Goal: Information Seeking & Learning: Understand process/instructions

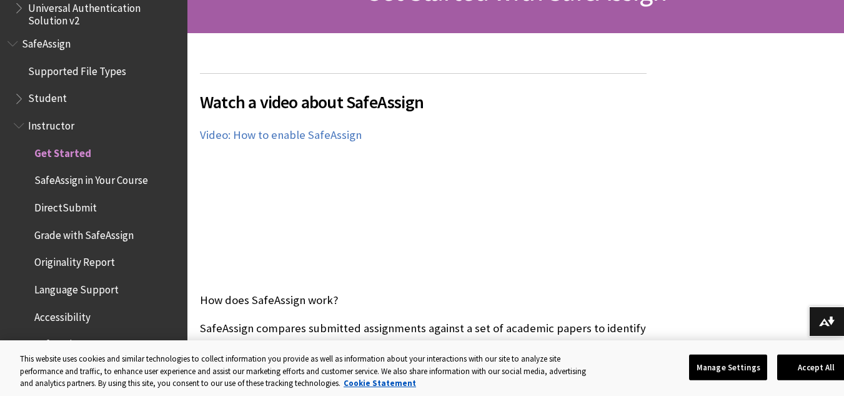
scroll to position [250, 0]
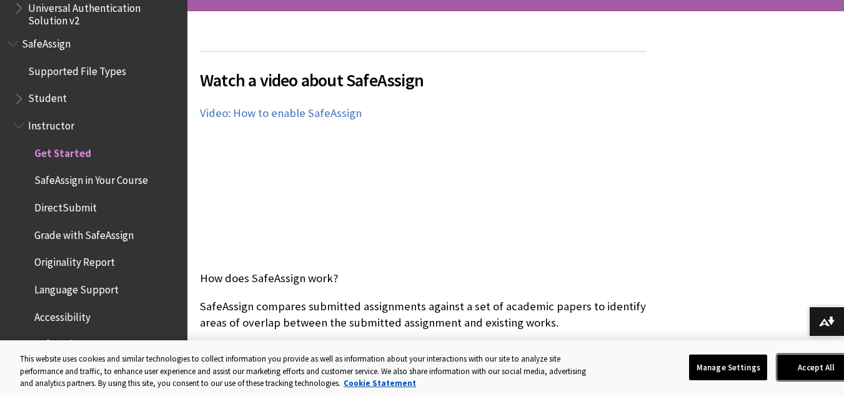
drag, startPoint x: 816, startPoint y: 366, endPoint x: 798, endPoint y: 363, distance: 19.0
click at [816, 366] on button "Accept All" at bounding box center [817, 367] width 78 height 26
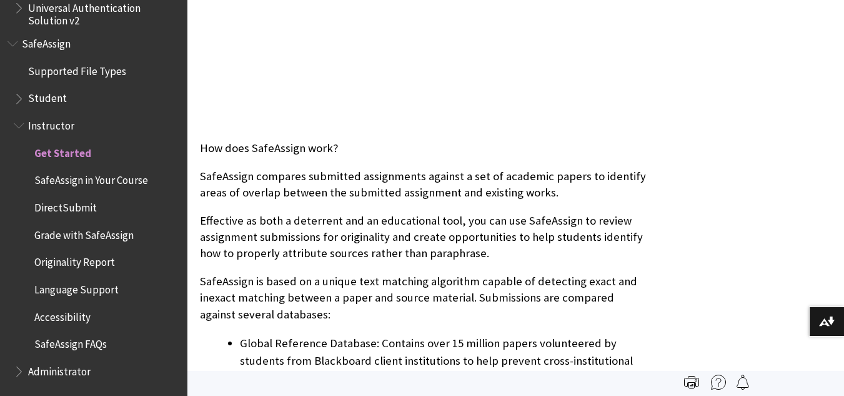
scroll to position [438, 0]
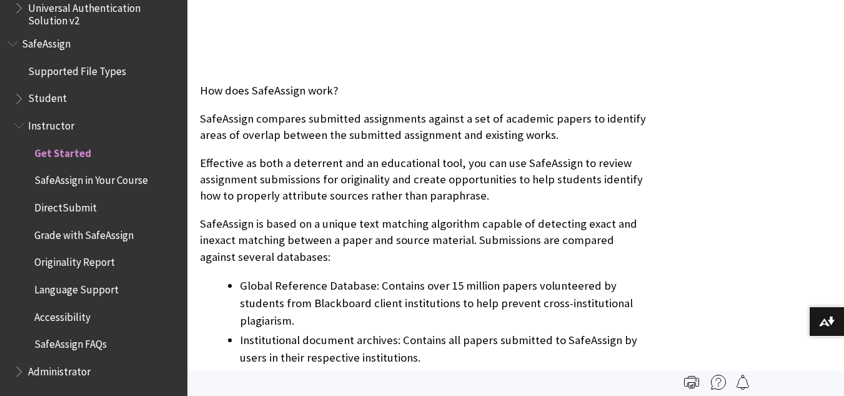
click at [98, 265] on span "Originality Report" at bounding box center [74, 260] width 81 height 17
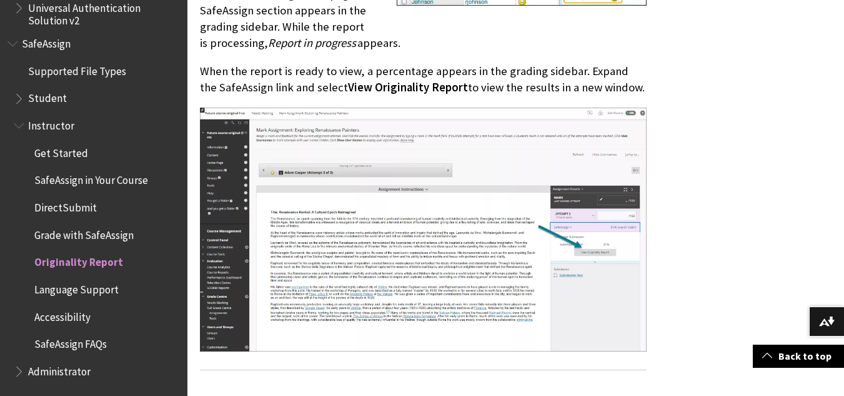
scroll to position [875, 0]
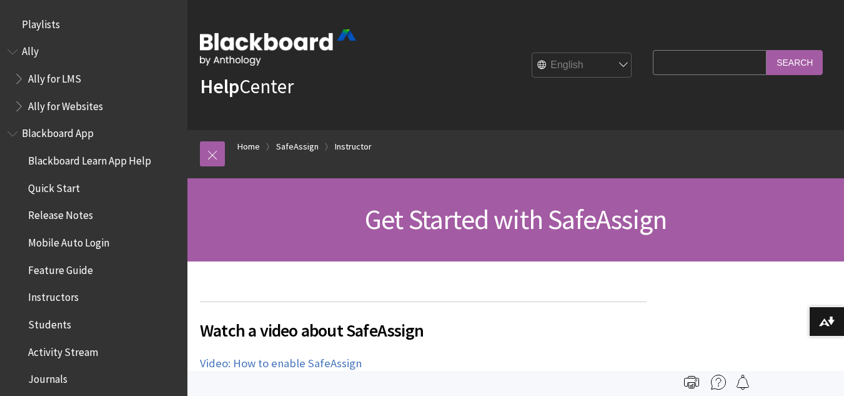
scroll to position [1561, 0]
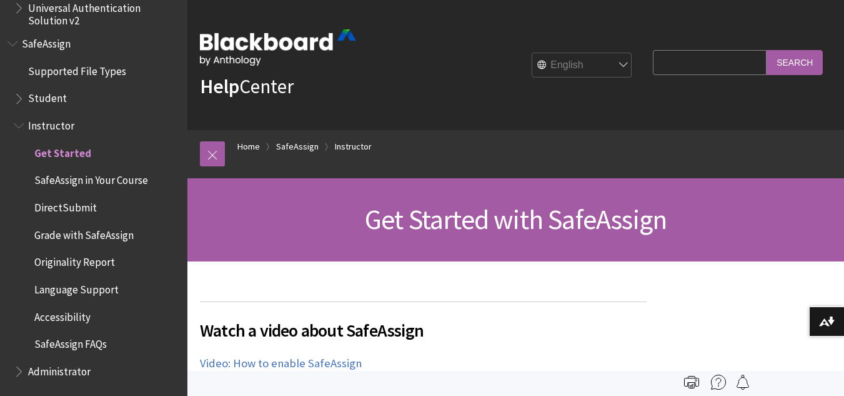
click at [126, 184] on span "SafeAssign in Your Course" at bounding box center [91, 178] width 114 height 17
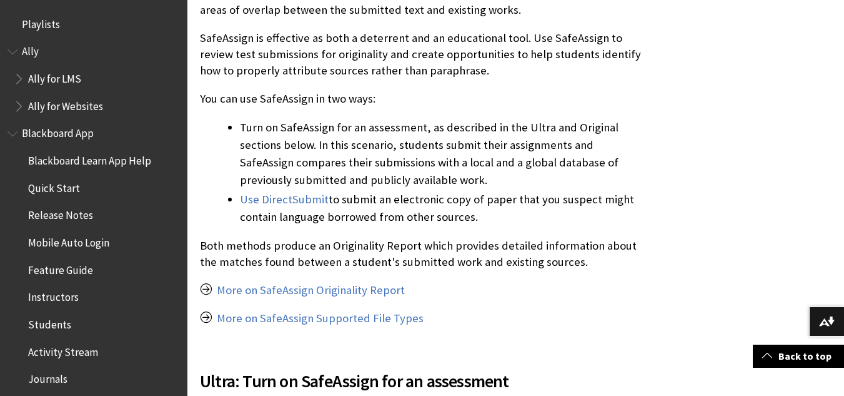
scroll to position [1561, 0]
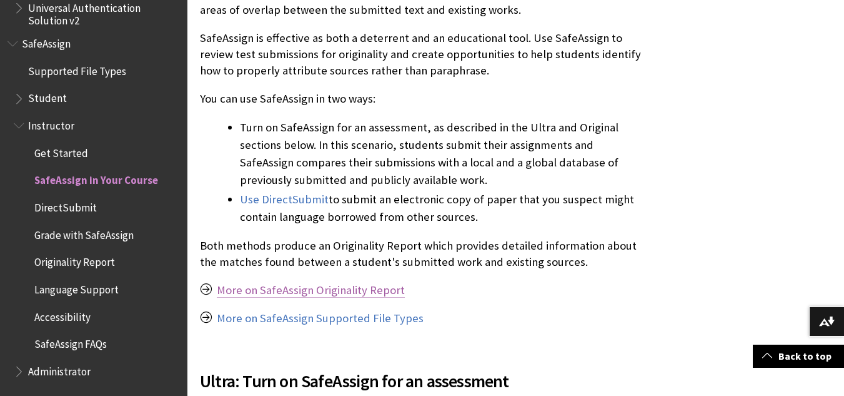
click at [353, 292] on link "More on SafeAssign Originality Report" at bounding box center [311, 290] width 188 height 15
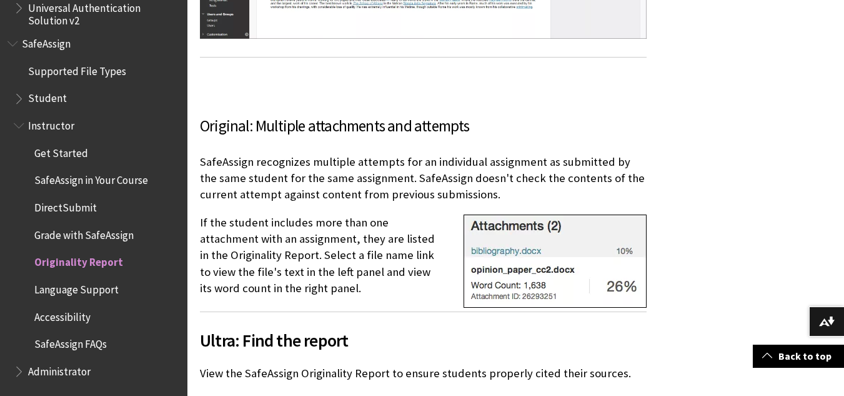
scroll to position [1188, 0]
